Goal: Check status: Check status

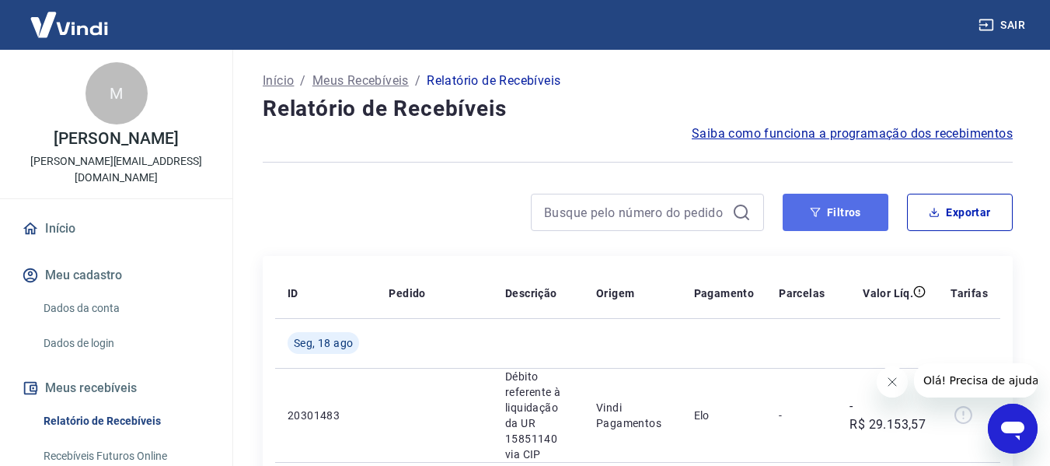
click at [839, 209] on button "Filtros" at bounding box center [836, 212] width 106 height 37
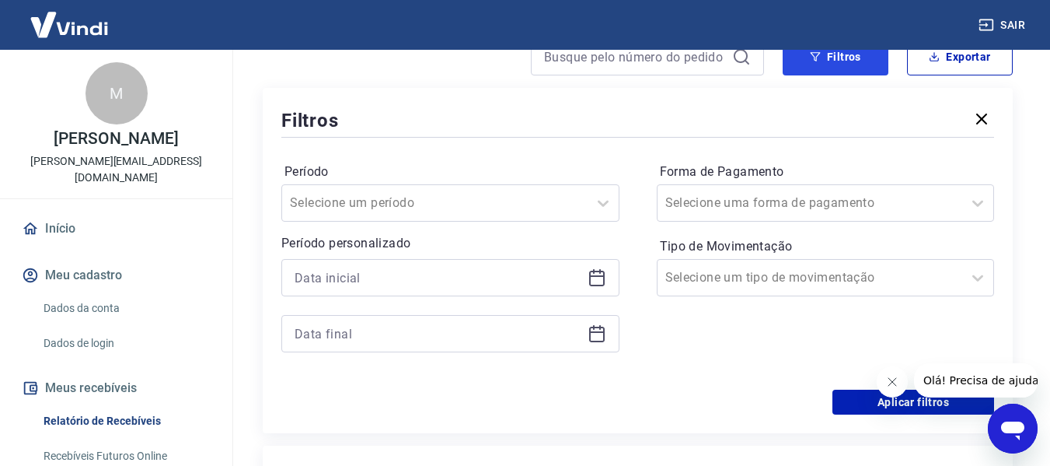
scroll to position [311, 0]
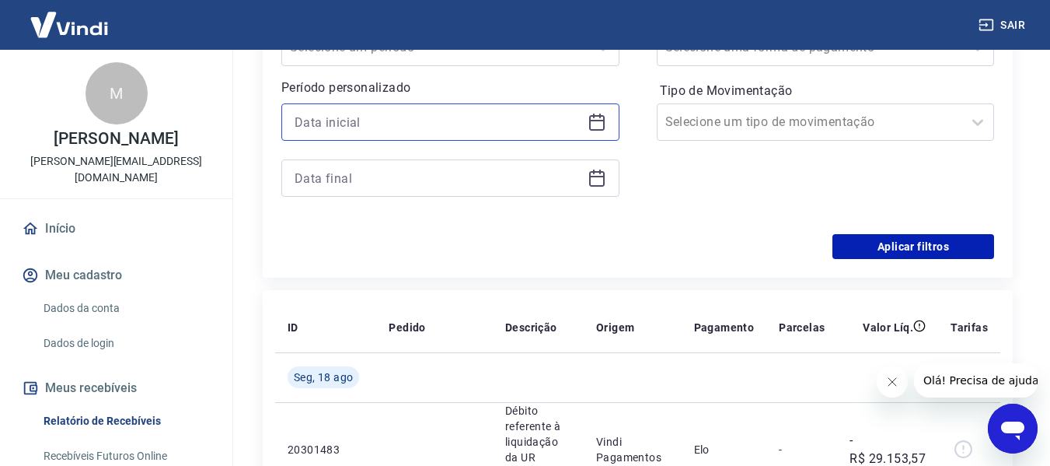
click at [302, 119] on input at bounding box center [438, 121] width 287 height 23
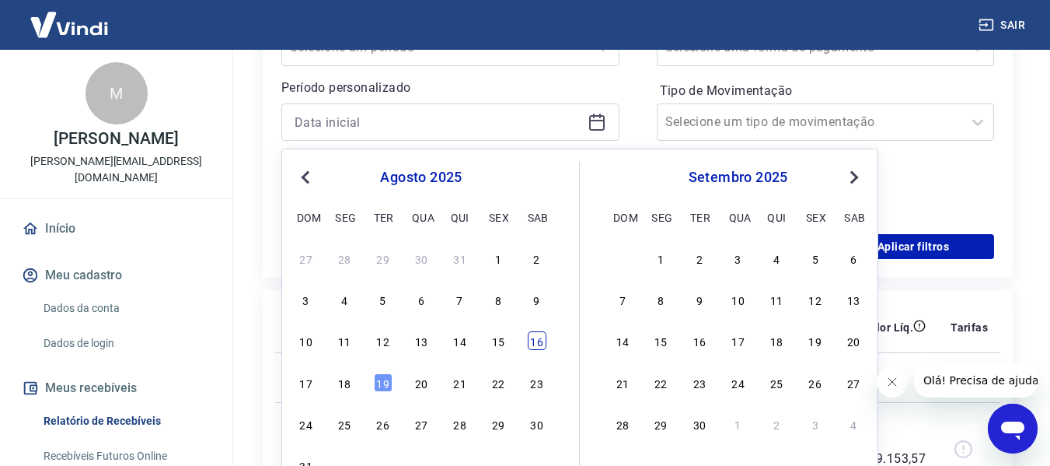
click at [539, 339] on div "16" at bounding box center [537, 340] width 19 height 19
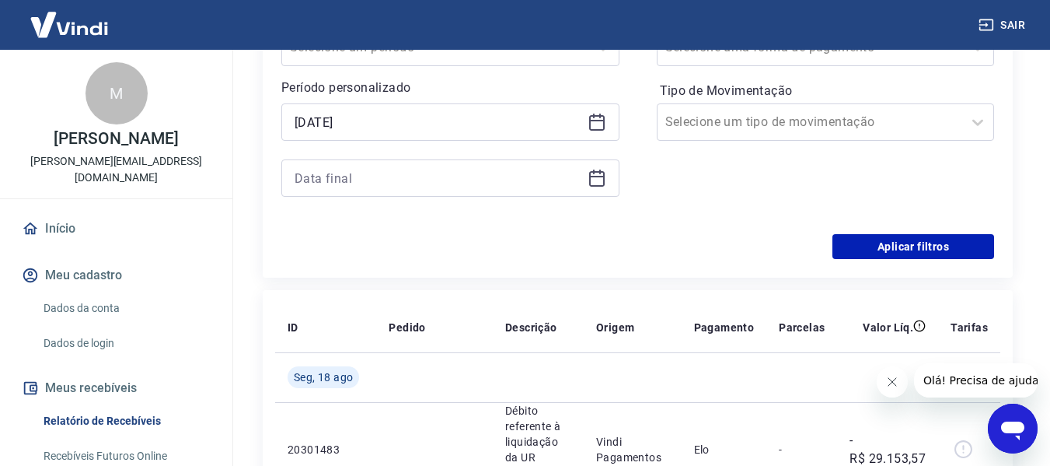
type input "[DATE]"
click at [924, 255] on button "Aplicar filtros" at bounding box center [914, 246] width 162 height 25
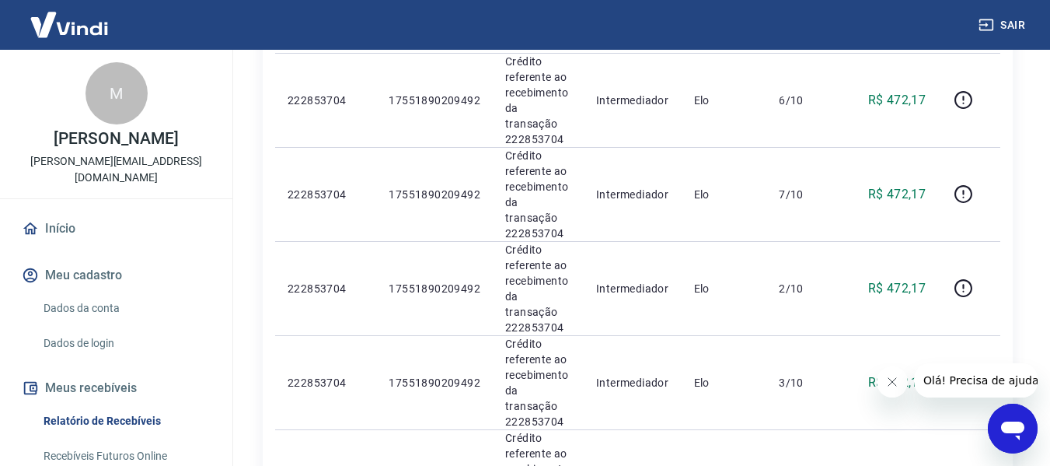
scroll to position [1778, 0]
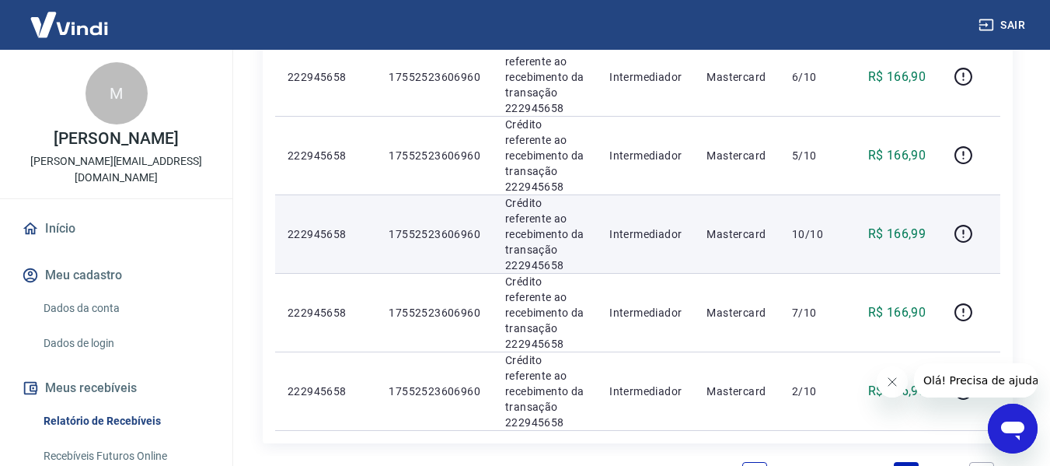
scroll to position [1336, 0]
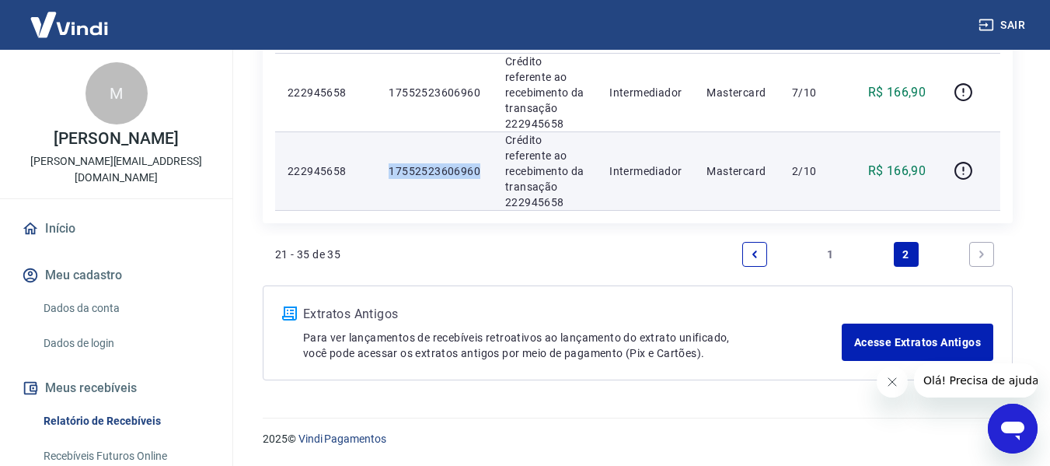
drag, startPoint x: 382, startPoint y: 170, endPoint x: 480, endPoint y: 164, distance: 98.9
click at [480, 164] on td "17552523606960" at bounding box center [434, 170] width 117 height 79
copy p "17552523606960"
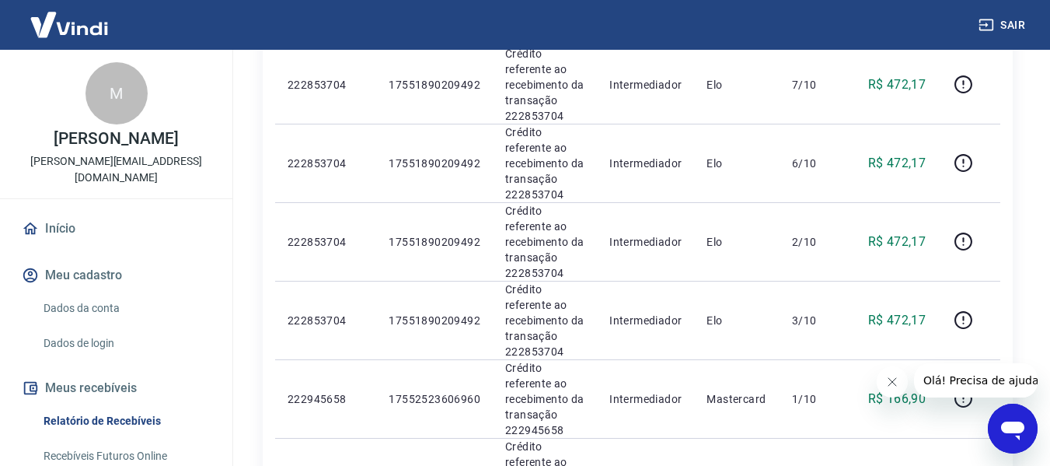
scroll to position [0, 0]
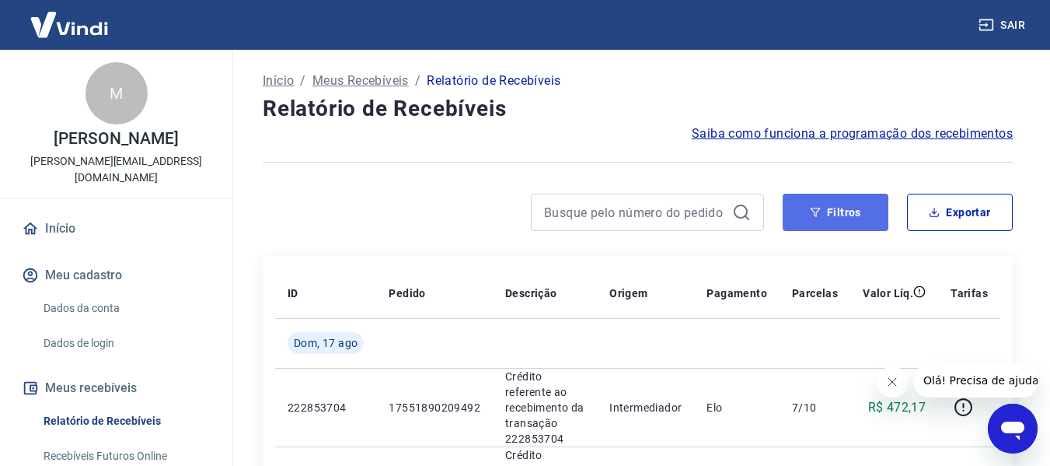
click at [800, 202] on button "Filtros" at bounding box center [836, 212] width 106 height 37
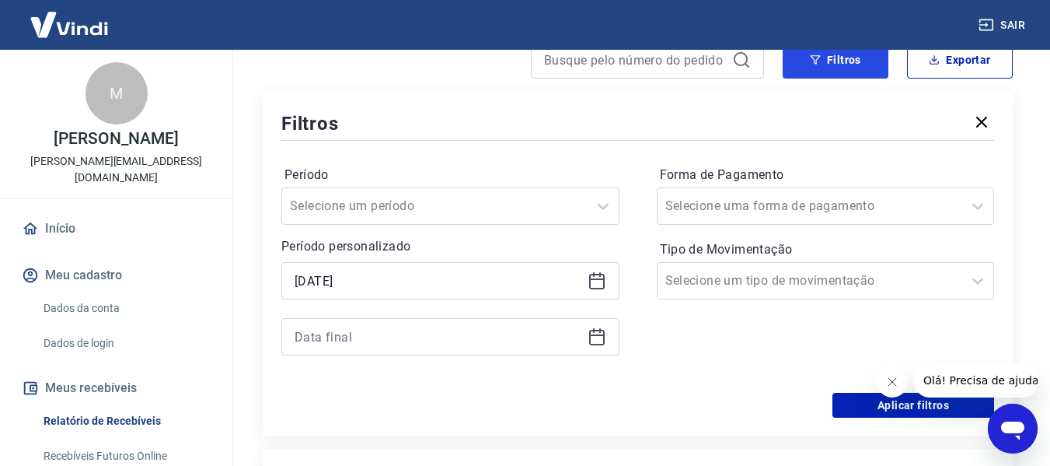
scroll to position [311, 0]
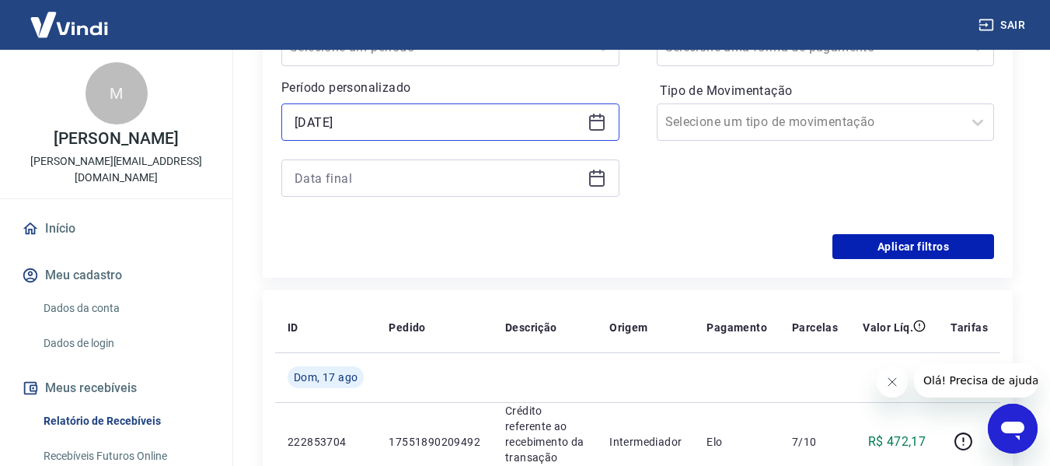
click at [434, 129] on input "[DATE]" at bounding box center [438, 121] width 287 height 23
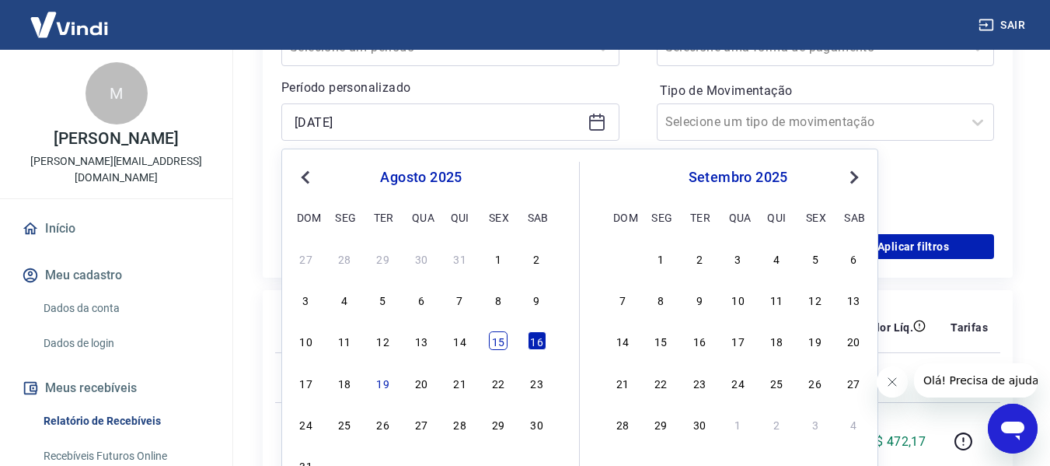
click at [507, 337] on div "15" at bounding box center [498, 340] width 19 height 19
type input "[DATE]"
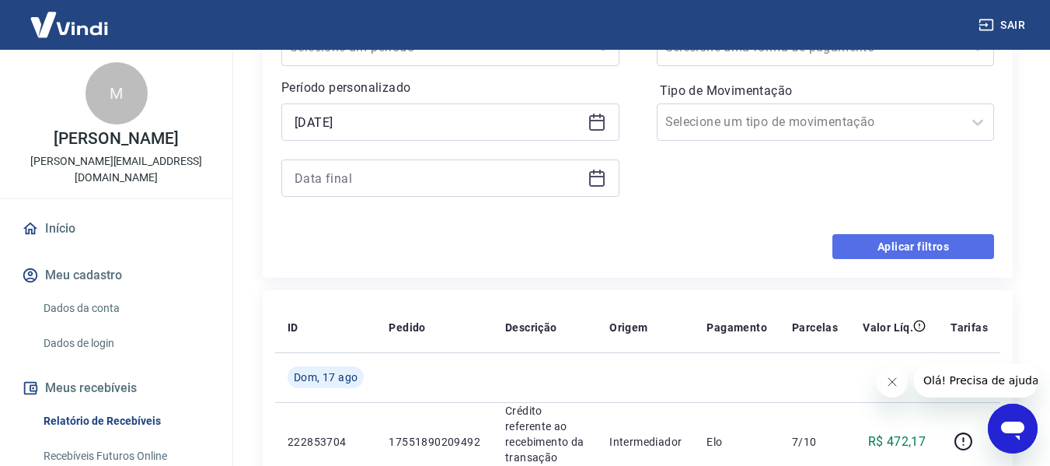
click at [899, 238] on button "Aplicar filtros" at bounding box center [914, 246] width 162 height 25
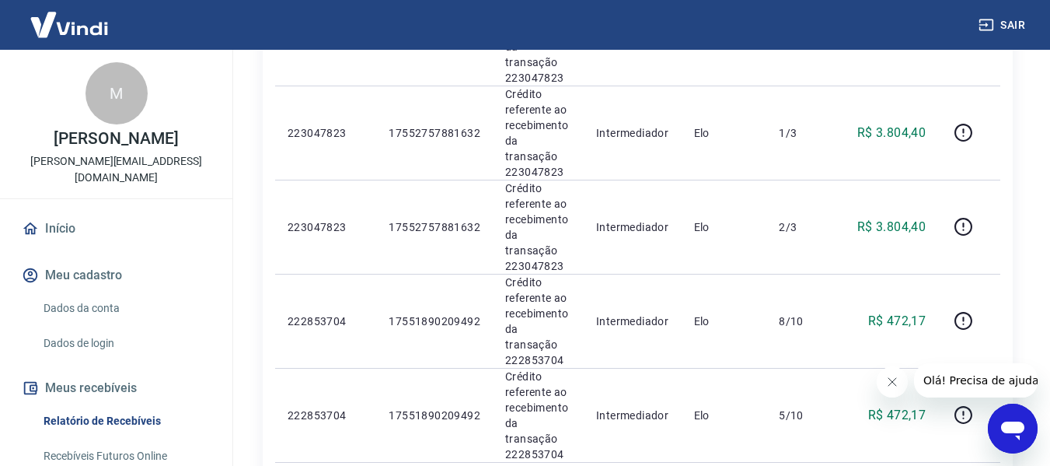
scroll to position [1778, 0]
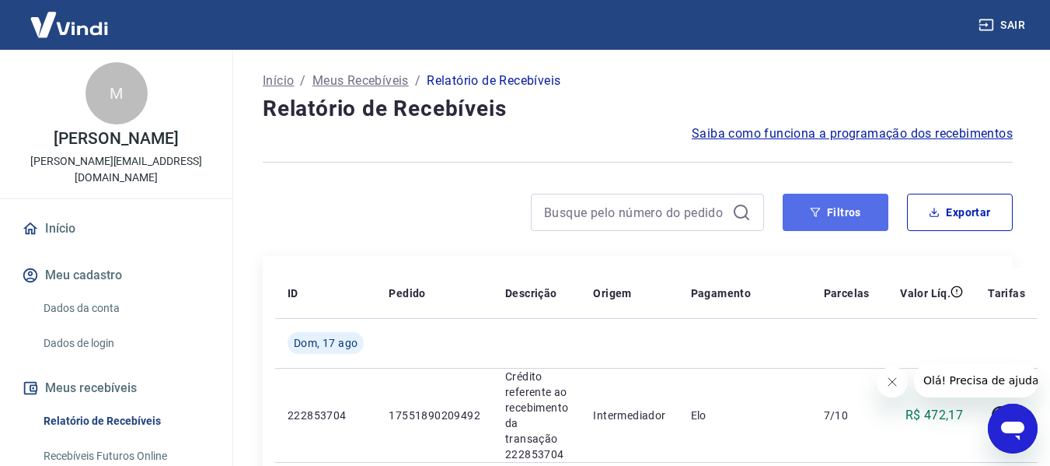
click at [856, 208] on button "Filtros" at bounding box center [836, 212] width 106 height 37
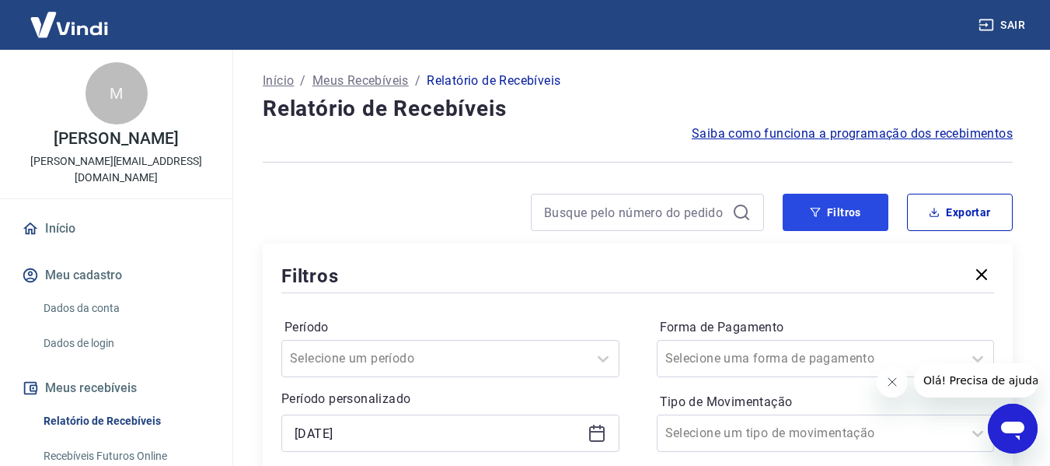
scroll to position [208, 0]
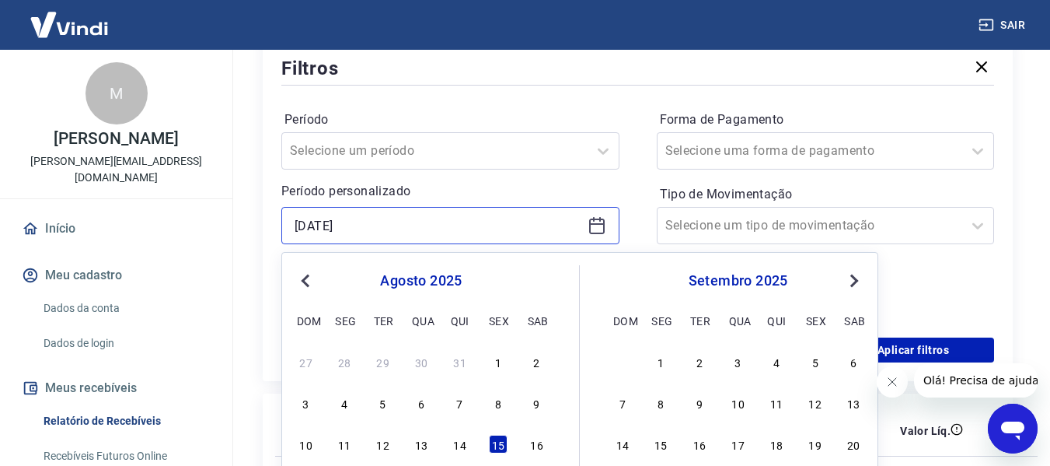
click at [394, 225] on input "[DATE]" at bounding box center [438, 225] width 287 height 23
click at [536, 444] on div "16" at bounding box center [537, 444] width 19 height 19
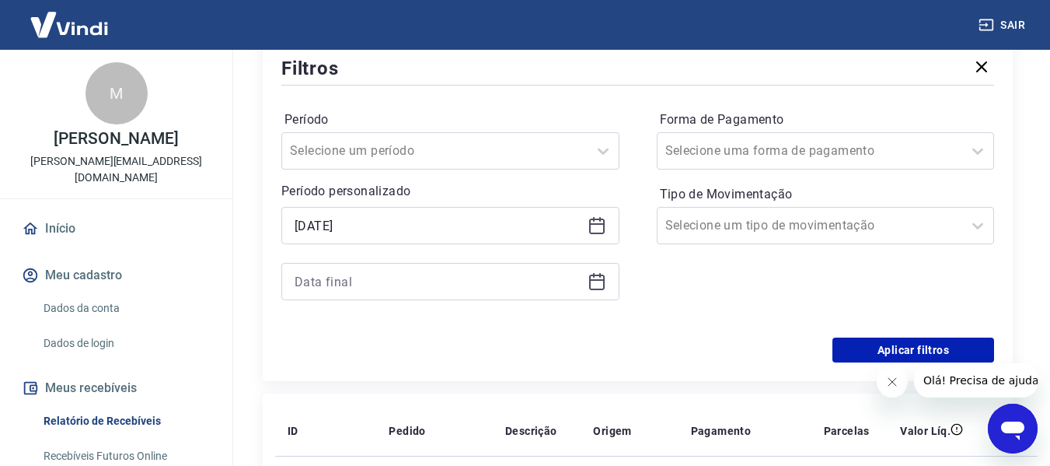
type input "[DATE]"
click at [896, 344] on button "Aplicar filtros" at bounding box center [914, 349] width 162 height 25
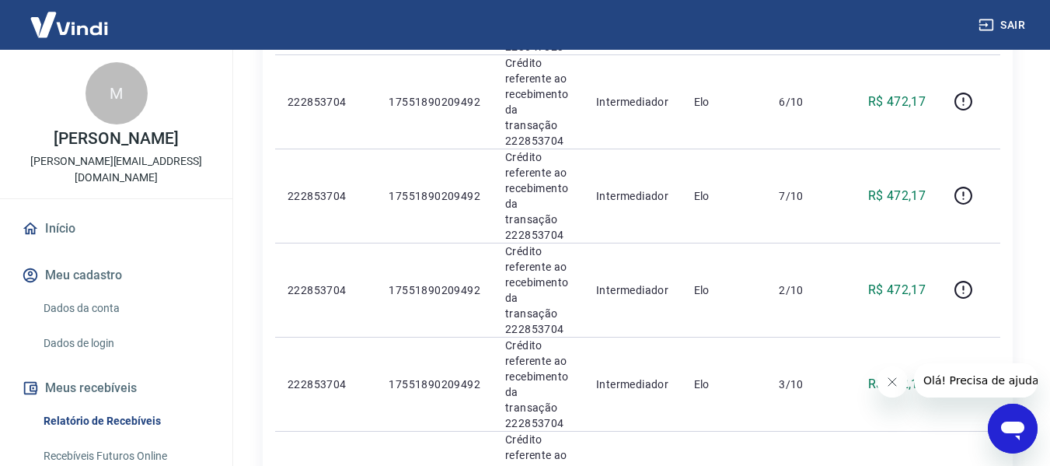
scroll to position [1778, 0]
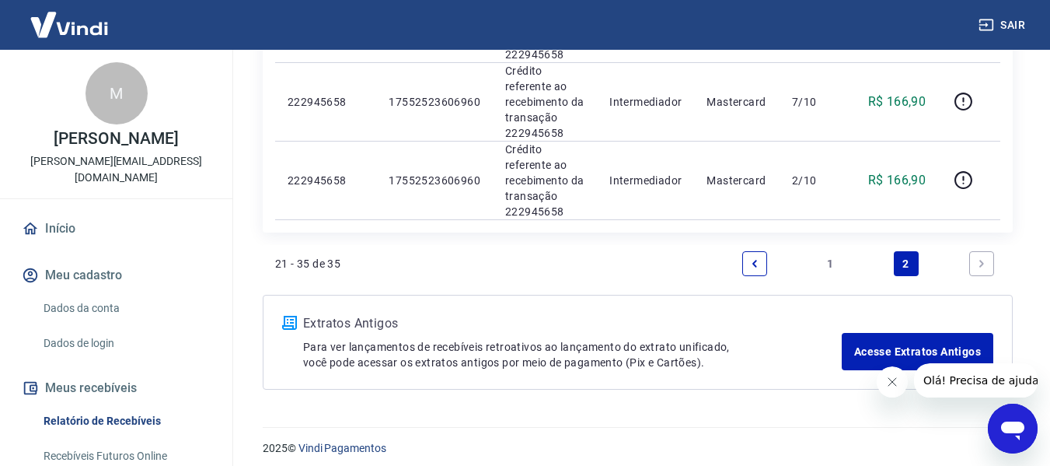
scroll to position [1336, 0]
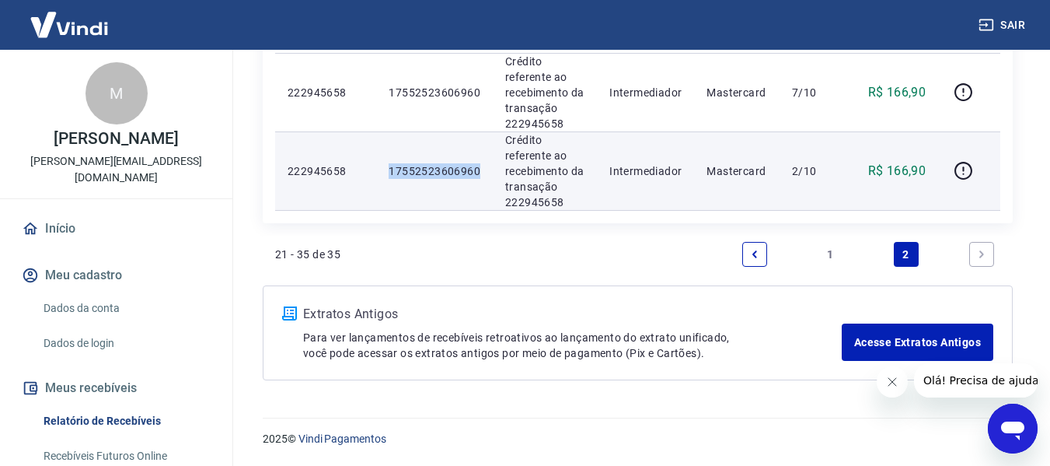
drag, startPoint x: 365, startPoint y: 162, endPoint x: 479, endPoint y: 168, distance: 113.7
click at [479, 168] on tr "222945658 17552523606960 Crédito referente ao recebimento da transação 22294565…" at bounding box center [637, 170] width 725 height 79
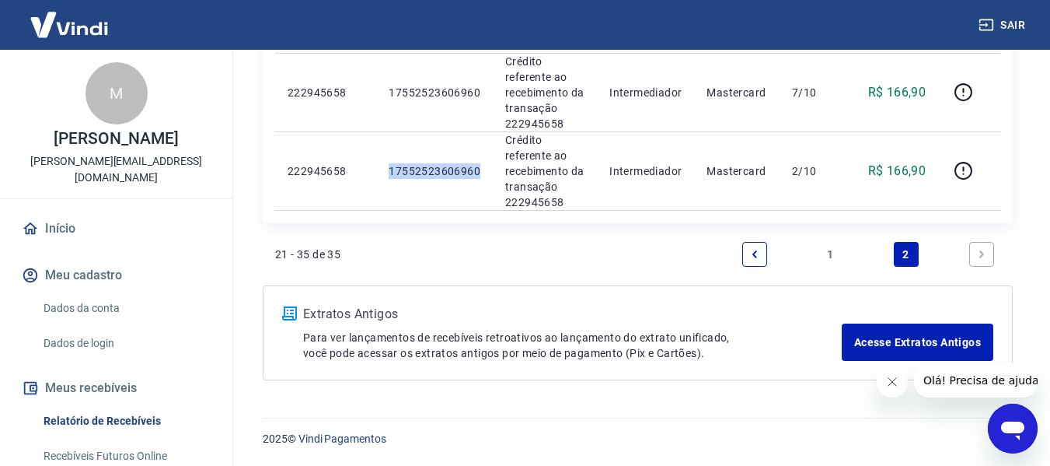
copy tr "17552523606960"
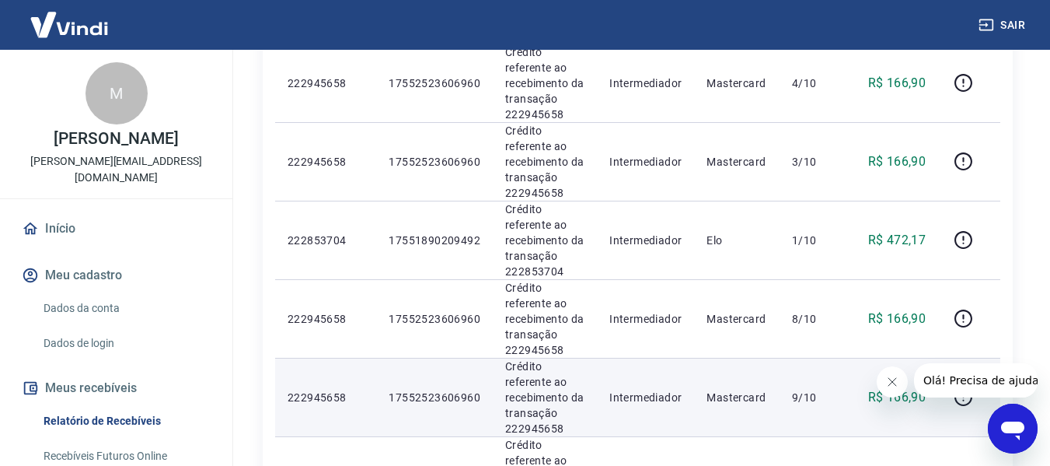
scroll to position [714, 0]
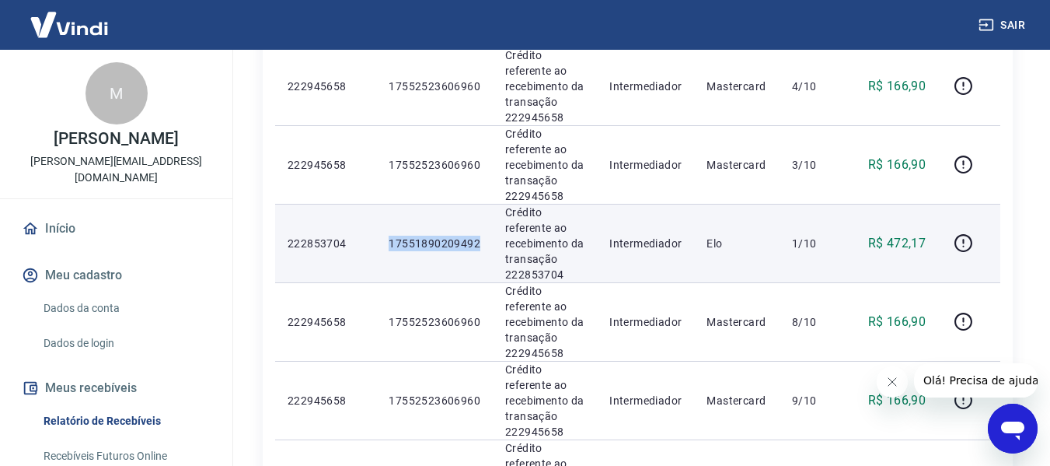
drag, startPoint x: 387, startPoint y: 240, endPoint x: 477, endPoint y: 243, distance: 90.2
click at [477, 243] on td "17551890209492" at bounding box center [434, 243] width 117 height 79
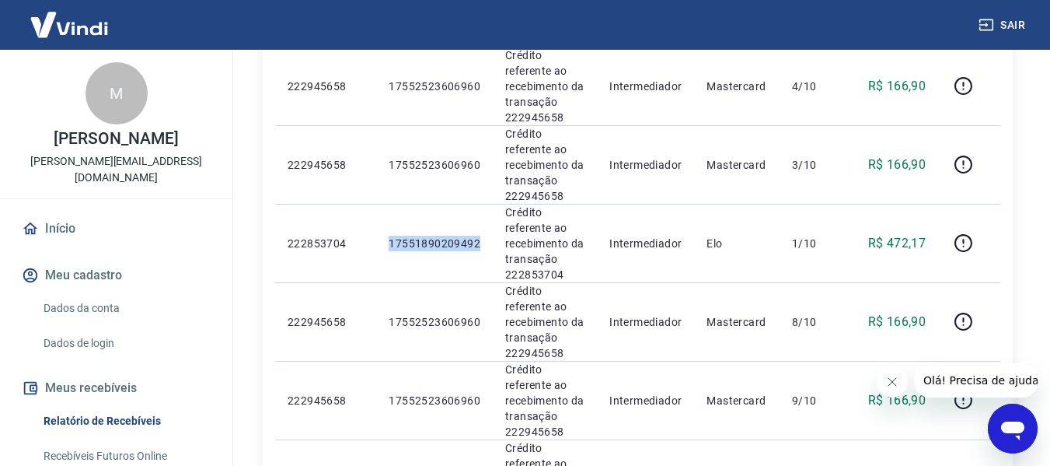
copy p "17551890209492"
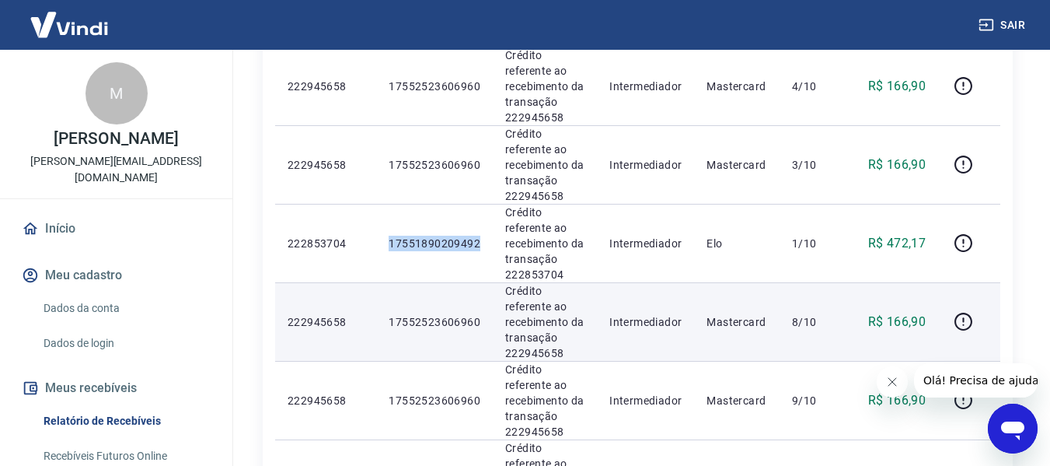
click at [505, 310] on p "Crédito referente ao recebimento da transação 222945658" at bounding box center [544, 322] width 79 height 78
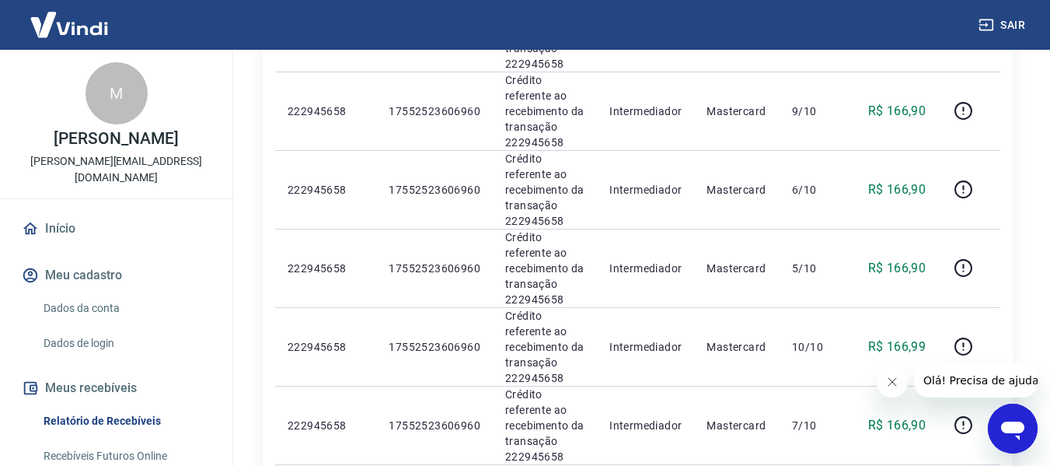
scroll to position [1336, 0]
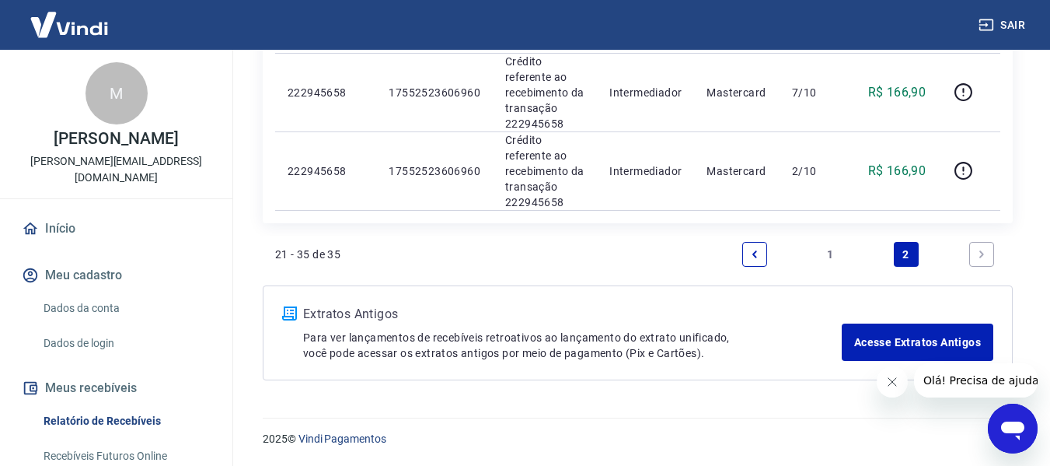
click at [752, 257] on icon "Previous page" at bounding box center [754, 254] width 11 height 11
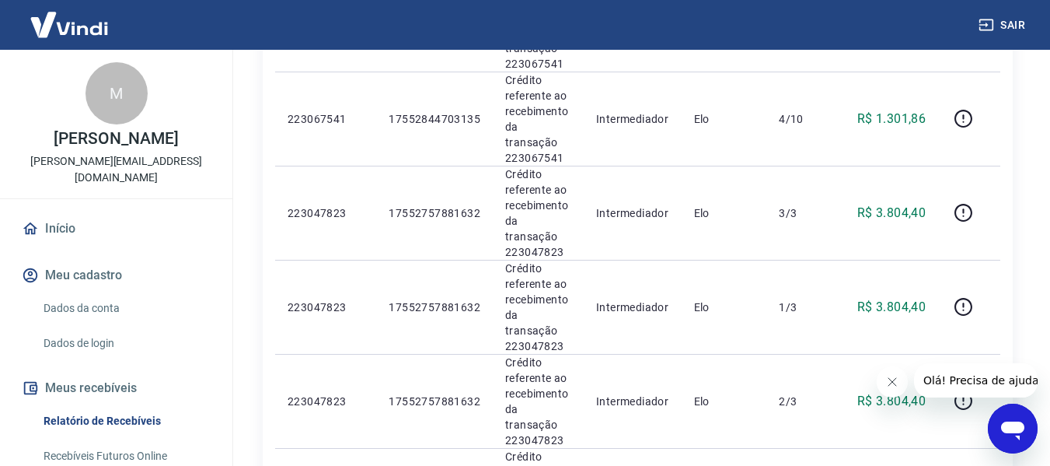
scroll to position [1364, 0]
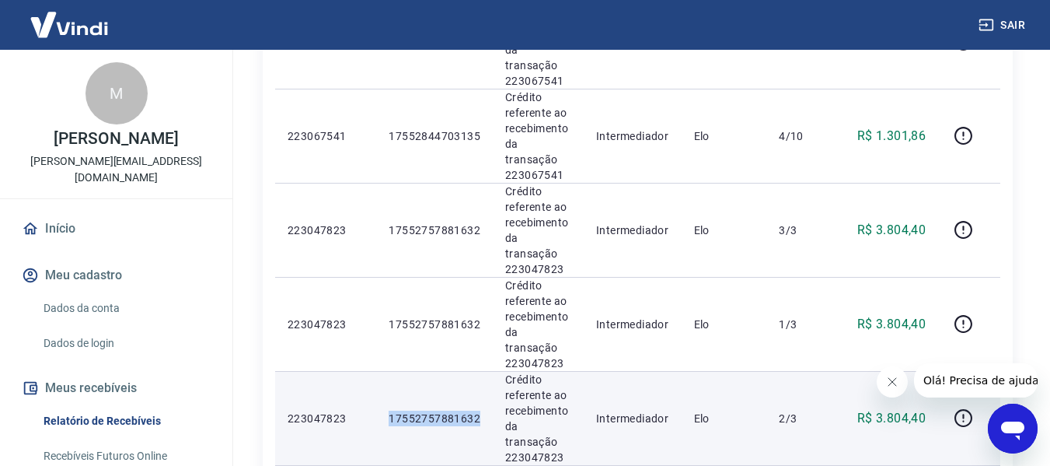
drag, startPoint x: 374, startPoint y: 185, endPoint x: 487, endPoint y: 190, distance: 112.9
click at [484, 371] on tr "223047823 17552757881632 Crédito referente ao recebimento da transação 22304782…" at bounding box center [637, 418] width 725 height 94
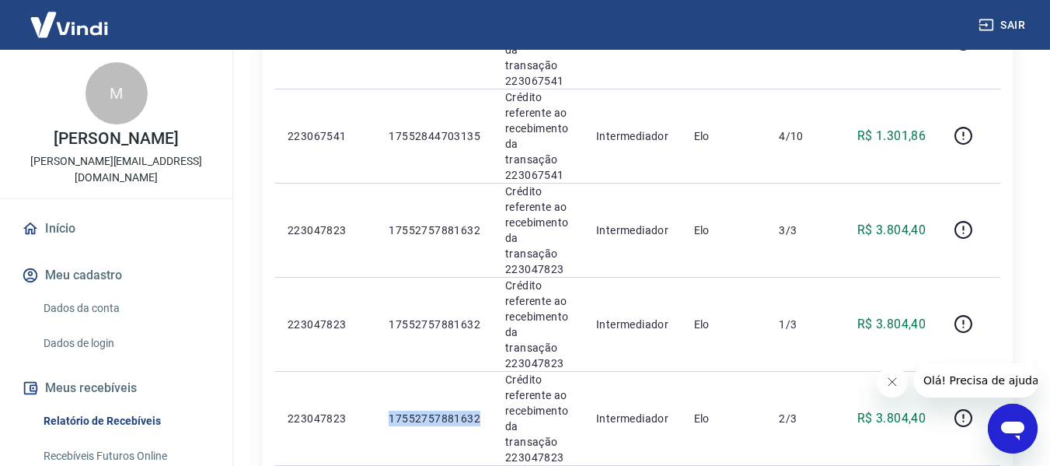
copy tr "17552757881632"
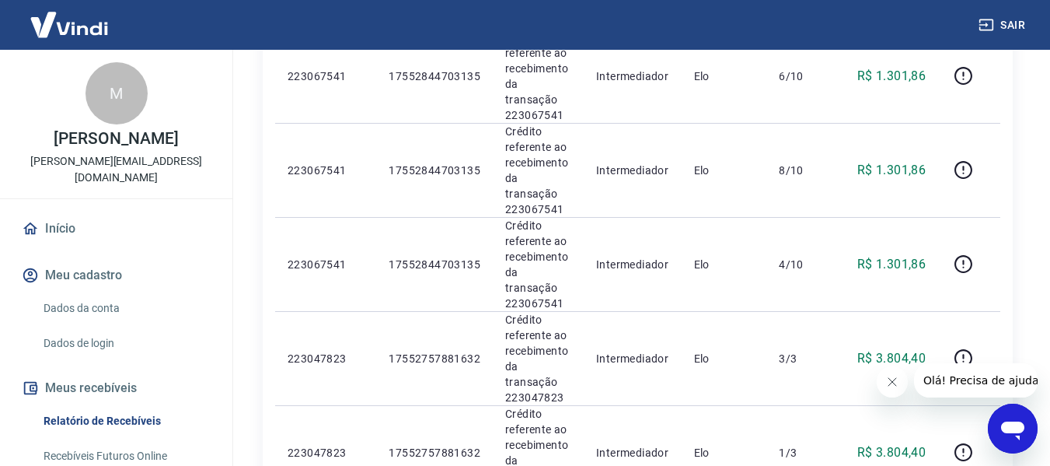
scroll to position [1156, 0]
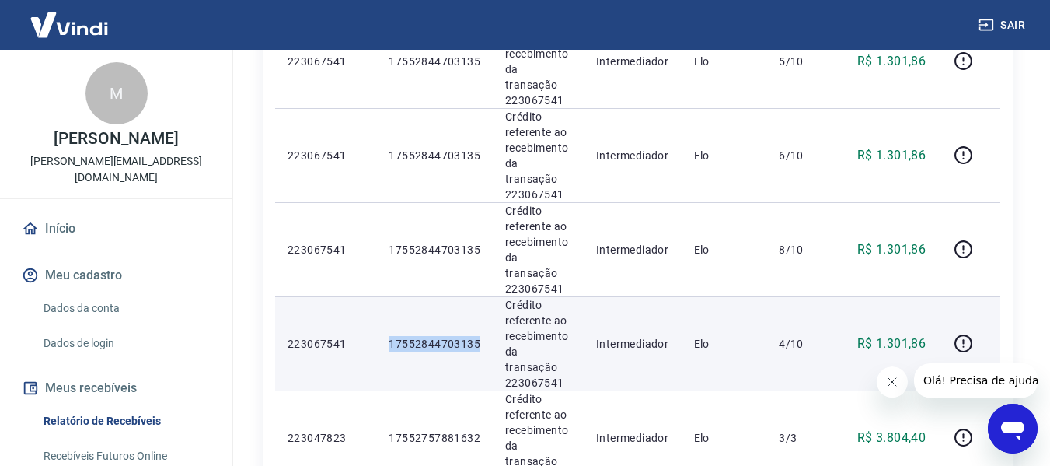
drag, startPoint x: 375, startPoint y: 158, endPoint x: 478, endPoint y: 155, distance: 102.6
click at [478, 296] on tr "223067541 17552844703135 Crédito referente ao recebimento da transação 22306754…" at bounding box center [637, 343] width 725 height 94
copy tr "17552844703135"
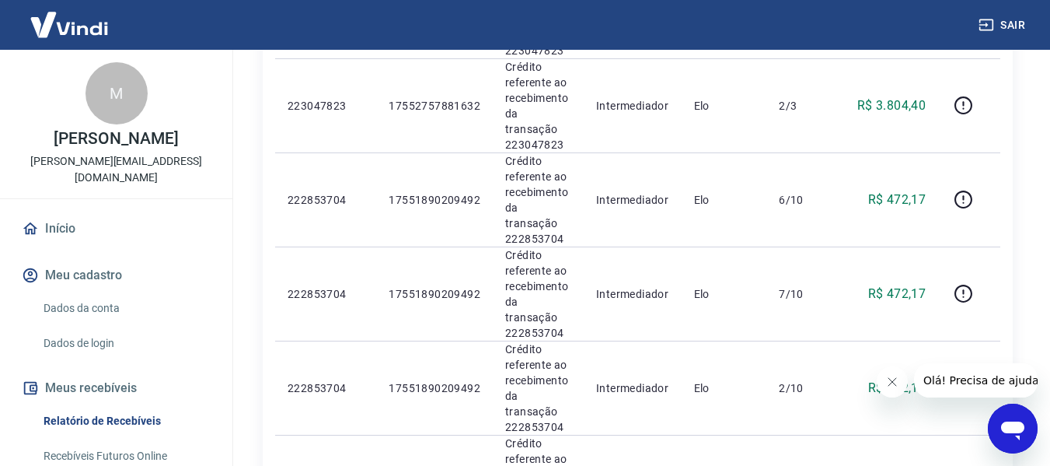
scroll to position [1778, 0]
